Goal: Find specific page/section: Find specific page/section

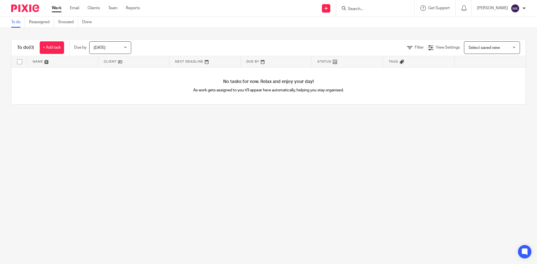
click at [391, 8] on input "Search" at bounding box center [372, 9] width 50 height 5
type input "oxo"
click at [380, 17] on div "Oxo n Hoath Country Estate Ltd" at bounding box center [380, 21] width 78 height 17
click at [380, 19] on link at bounding box center [380, 22] width 69 height 8
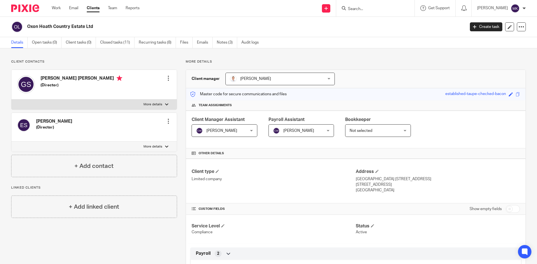
click at [395, 10] on input "Search" at bounding box center [372, 9] width 50 height 5
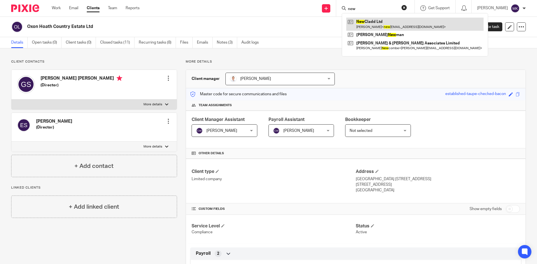
type input "new"
click at [395, 22] on link at bounding box center [414, 24] width 137 height 13
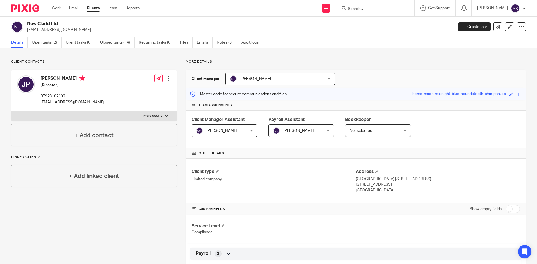
click at [369, 8] on input "Search" at bounding box center [372, 9] width 50 height 5
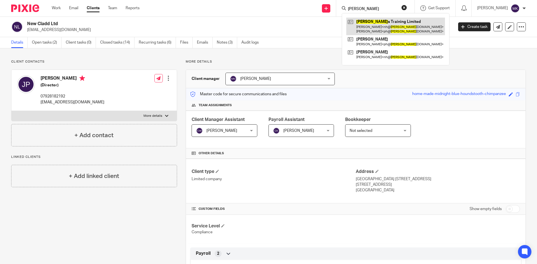
type input "farley"
click at [373, 23] on link at bounding box center [395, 26] width 99 height 17
